Goal: Task Accomplishment & Management: Use online tool/utility

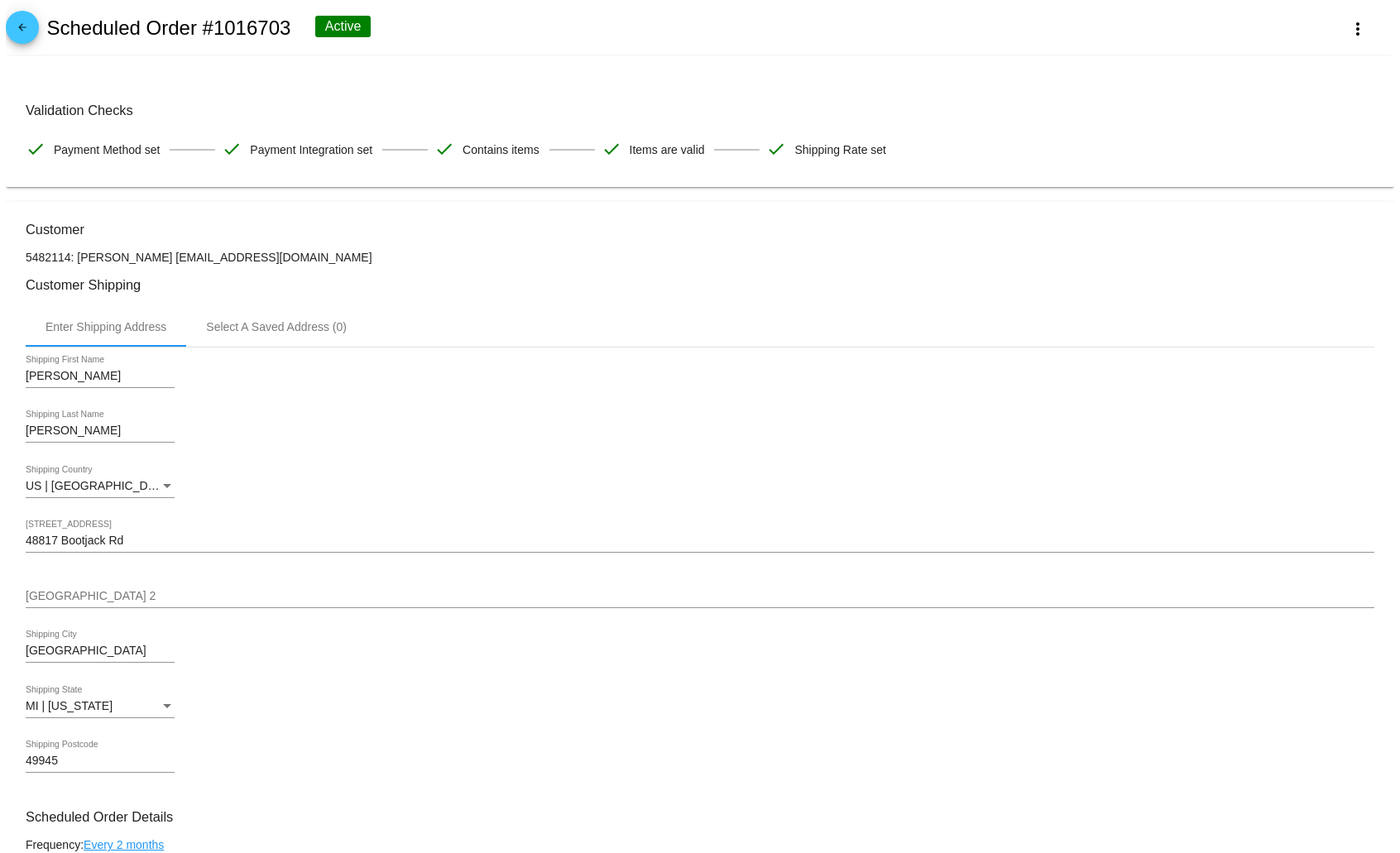
scroll to position [1002, 0]
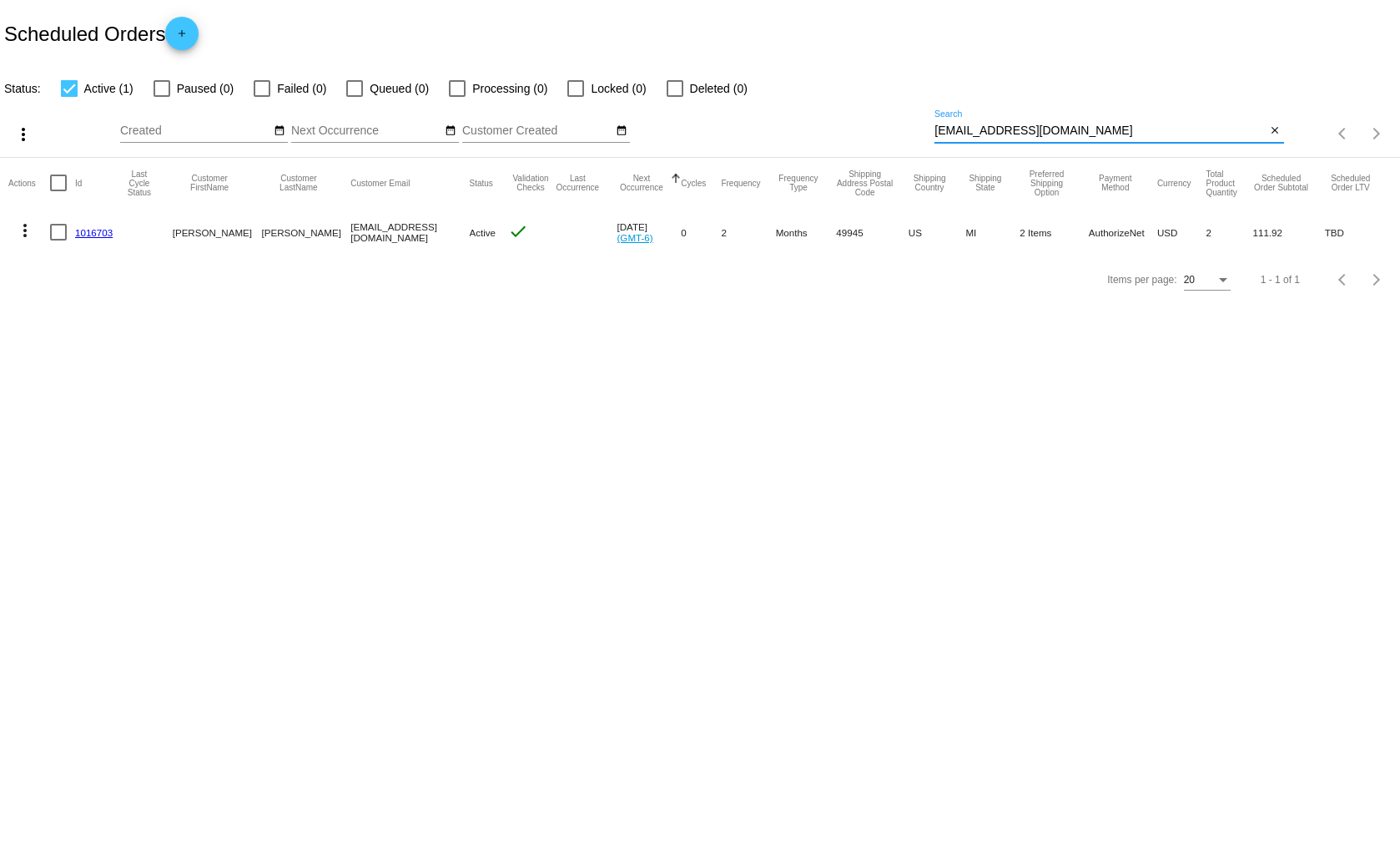
drag, startPoint x: 1093, startPoint y: 129, endPoint x: 939, endPoint y: 130, distance: 154.0
click at [939, 130] on input "[EMAIL_ADDRESS][DOMAIN_NAME]" at bounding box center [1100, 131] width 331 height 13
type input "b"
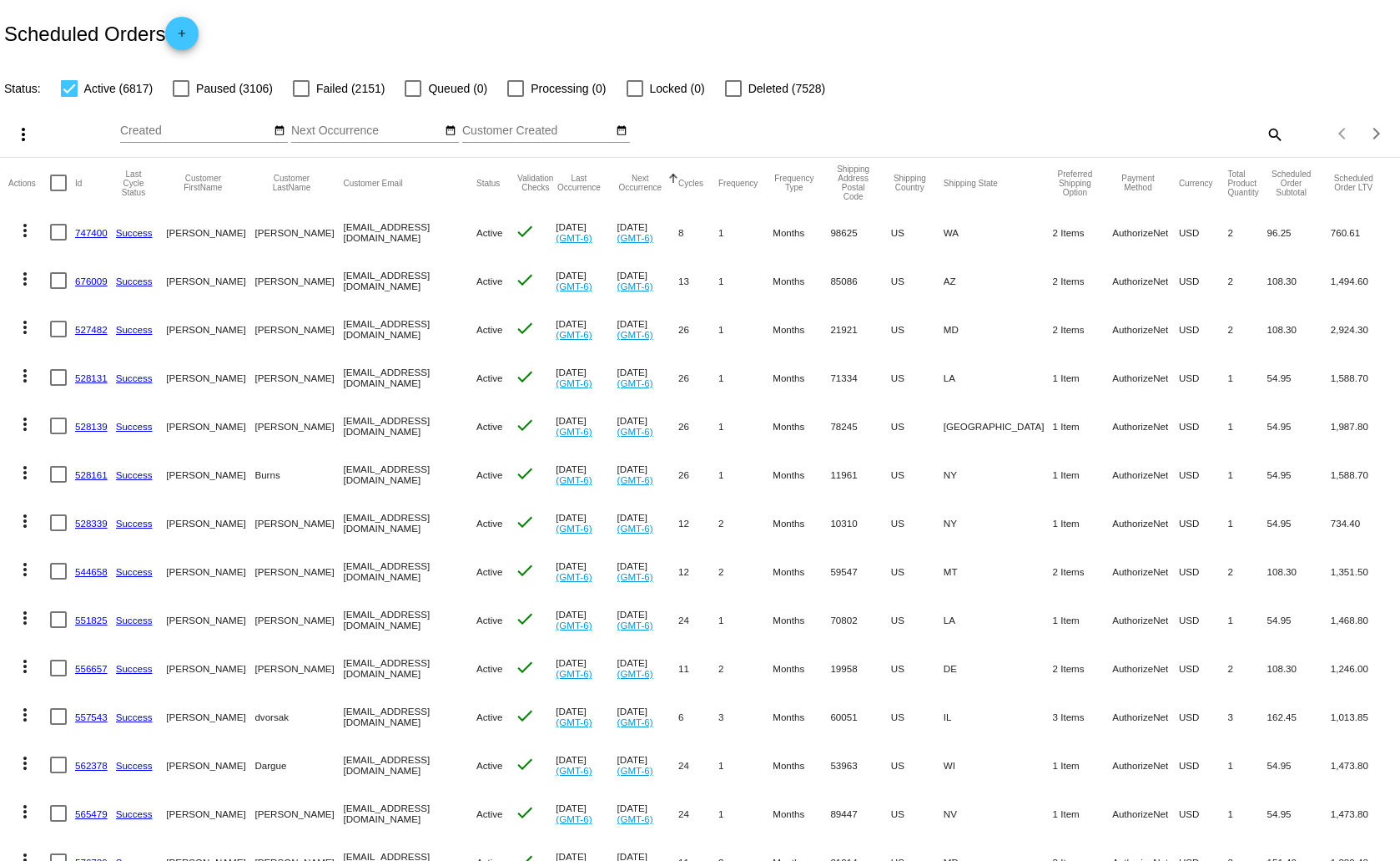
click at [1264, 131] on mat-icon "search" at bounding box center [1274, 134] width 20 height 26
click at [955, 131] on input "Search" at bounding box center [1108, 131] width 349 height 13
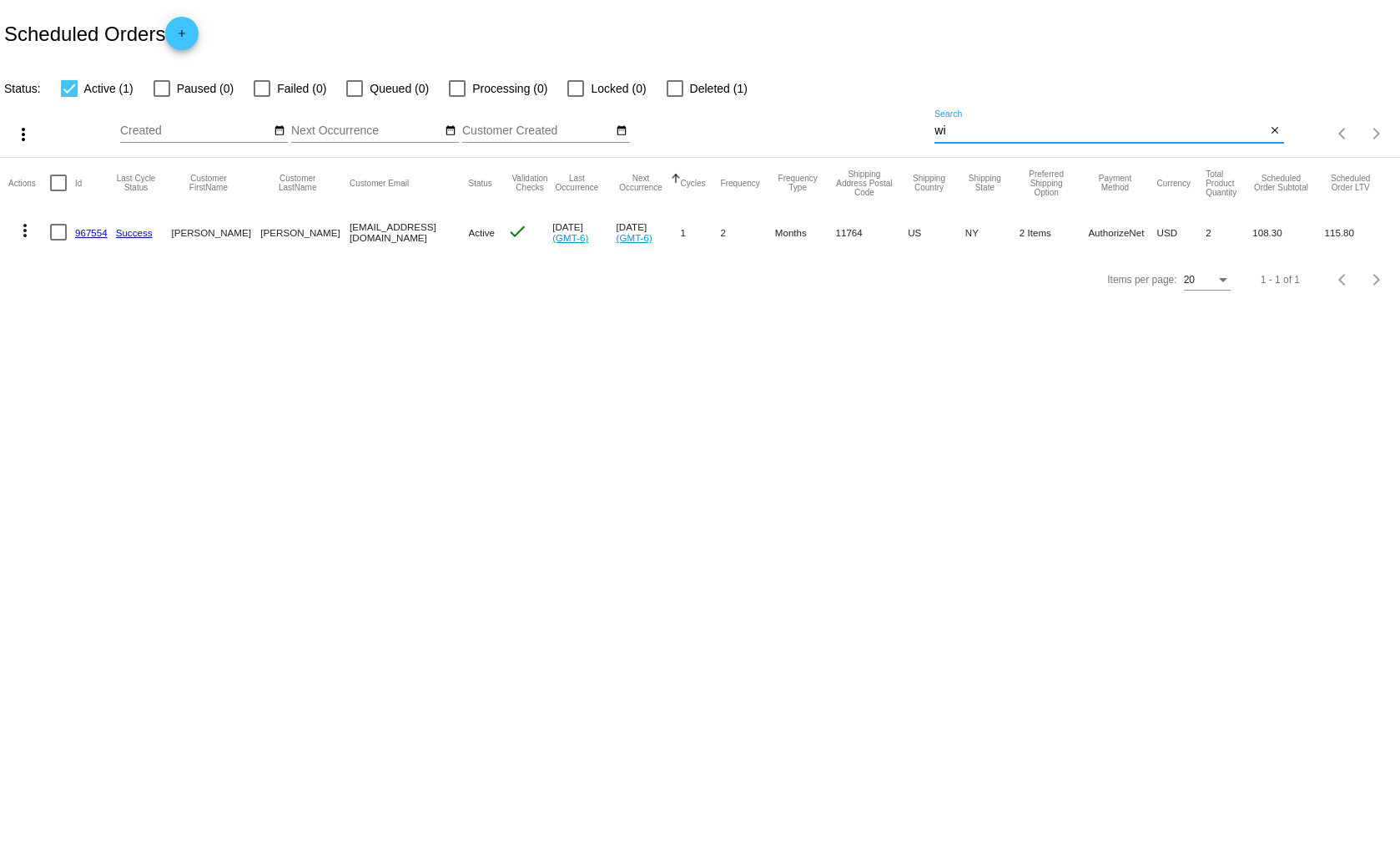
type input "w"
type input "b"
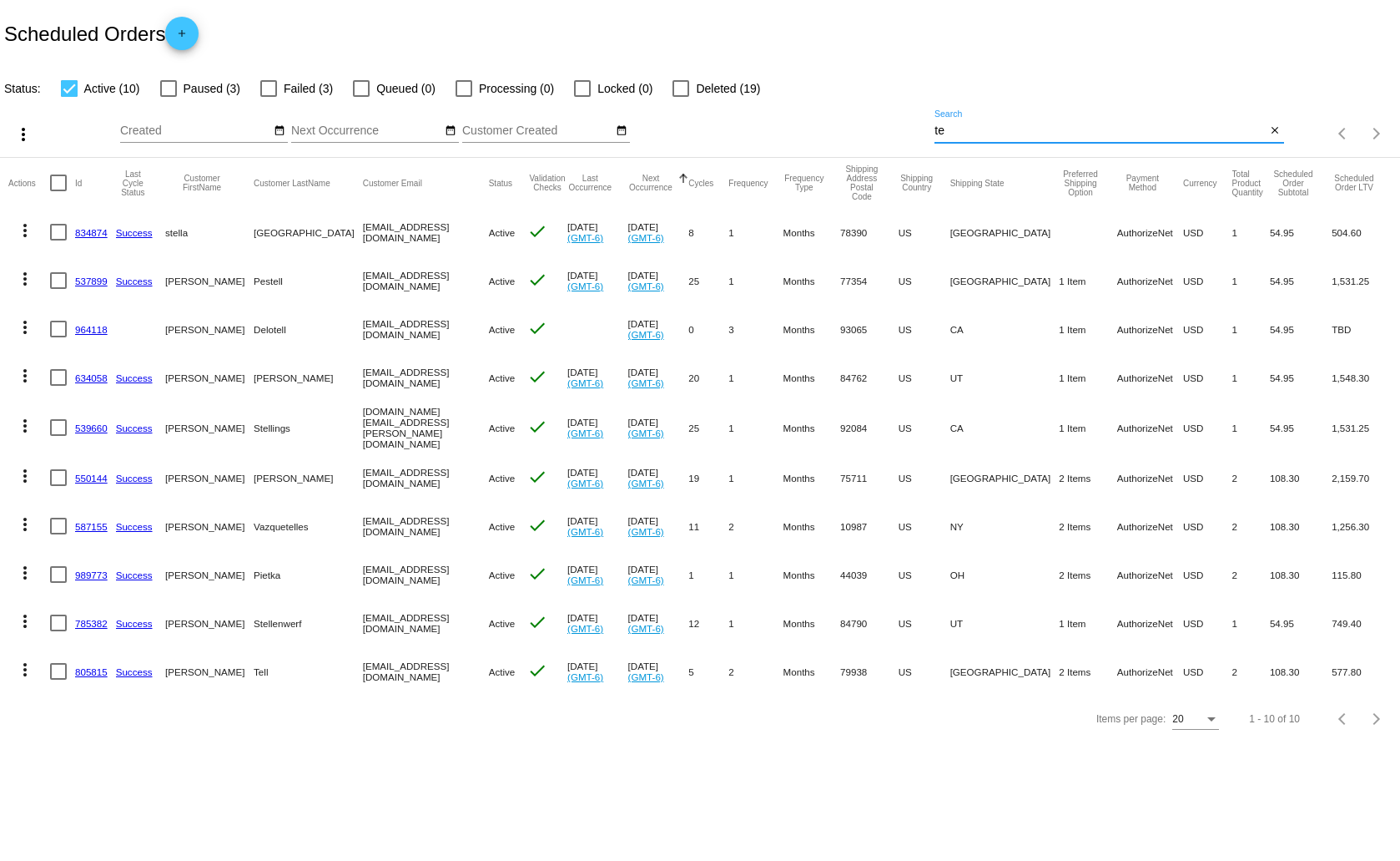
type input "t"
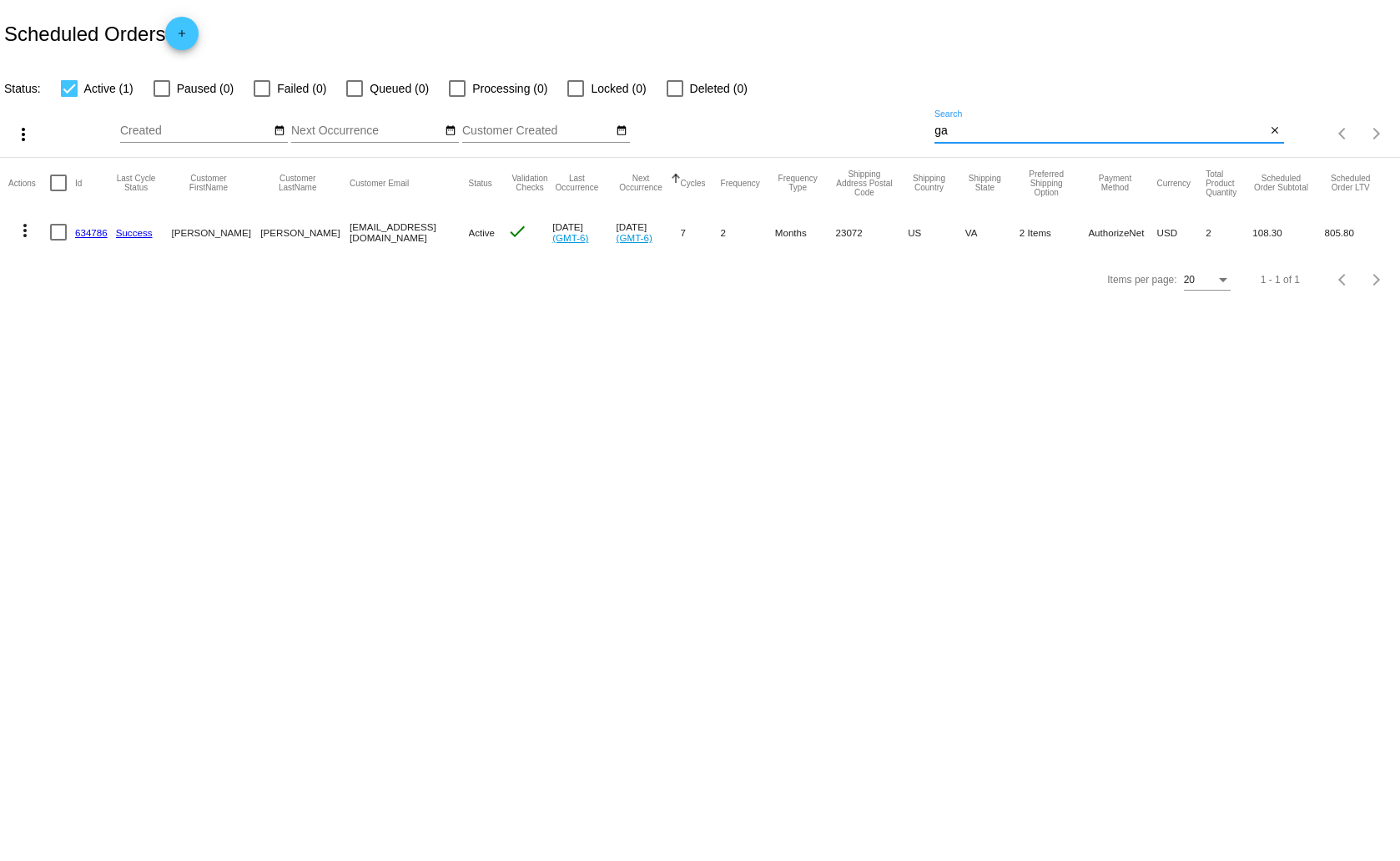
type input "g"
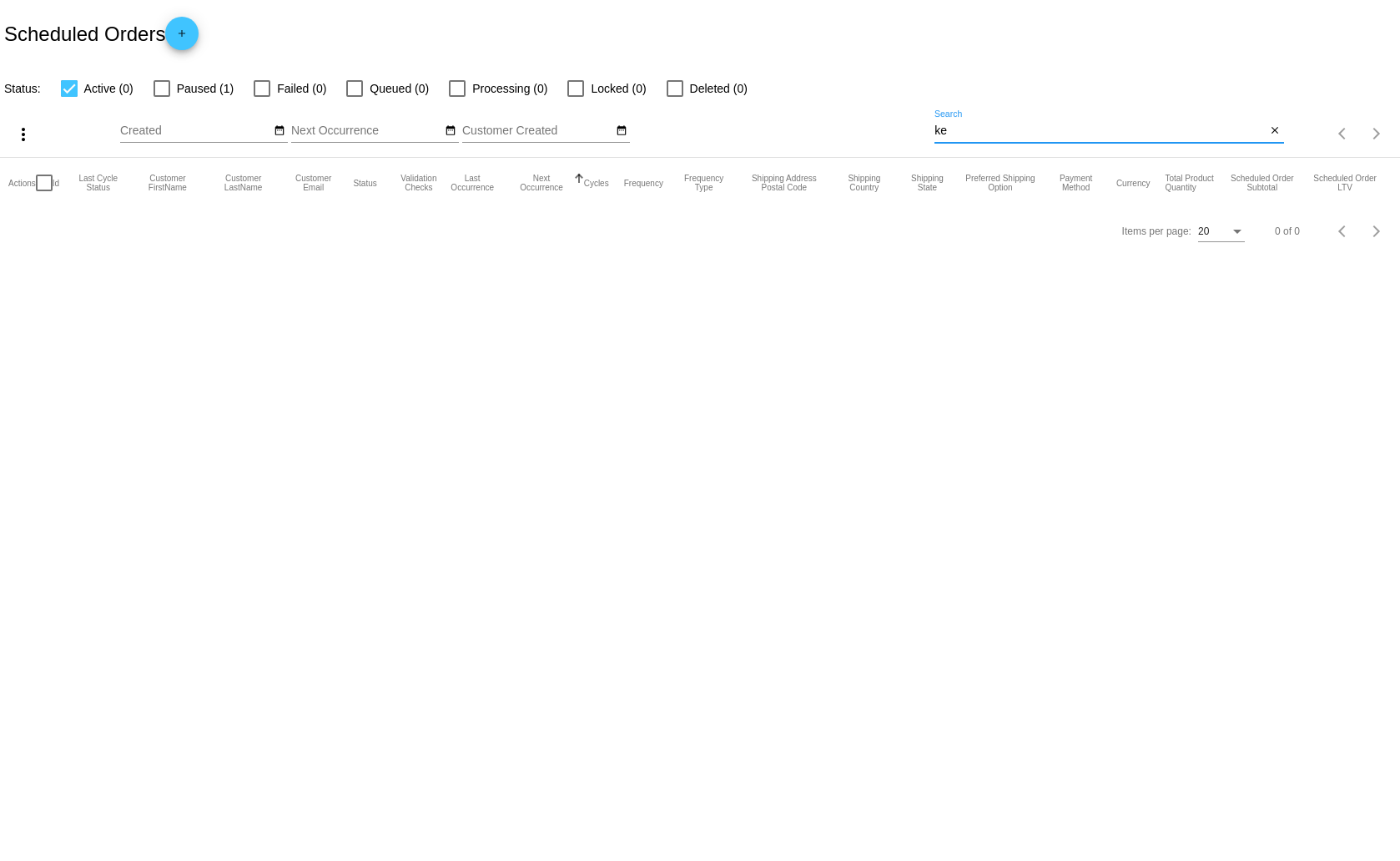
type input "k"
type input "c"
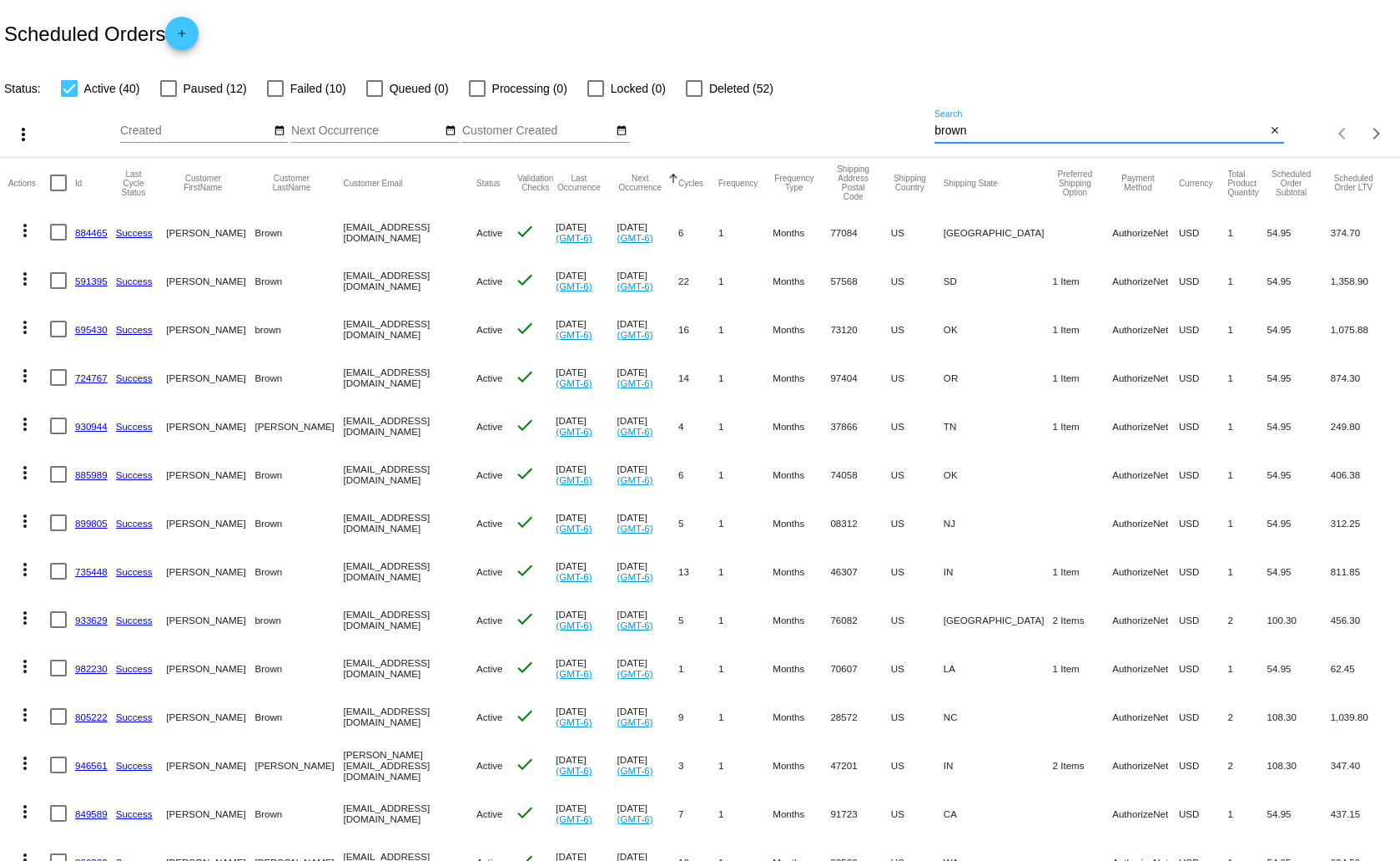
click at [935, 127] on input "brown" at bounding box center [1100, 131] width 331 height 13
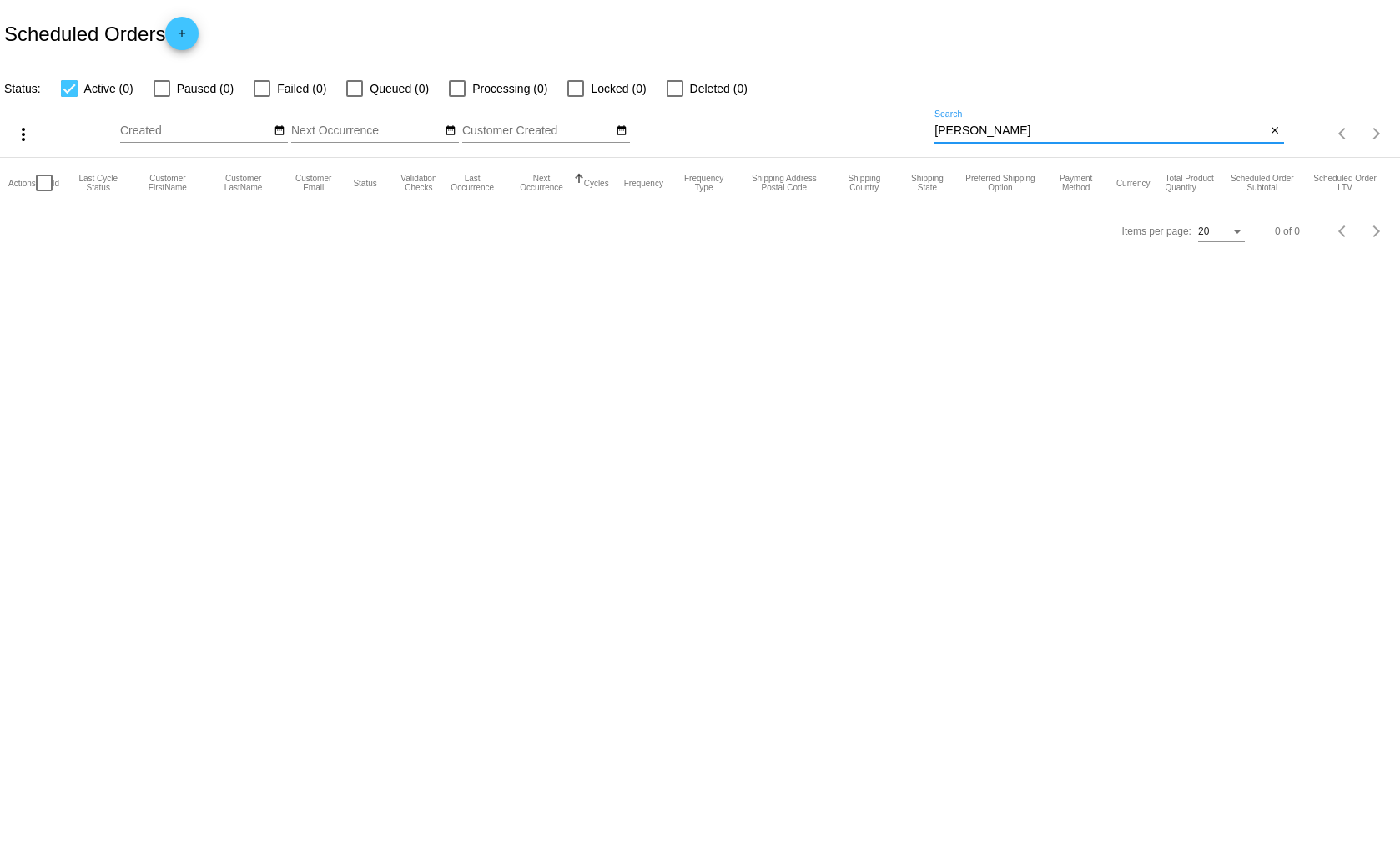
click at [1021, 129] on input "[PERSON_NAME]" at bounding box center [1100, 131] width 331 height 13
type input "l"
click at [971, 128] on input "[PERSON_NAME]" at bounding box center [1100, 131] width 331 height 13
type input "[PERSON_NAME]"
